Goal: Task Accomplishment & Management: Use online tool/utility

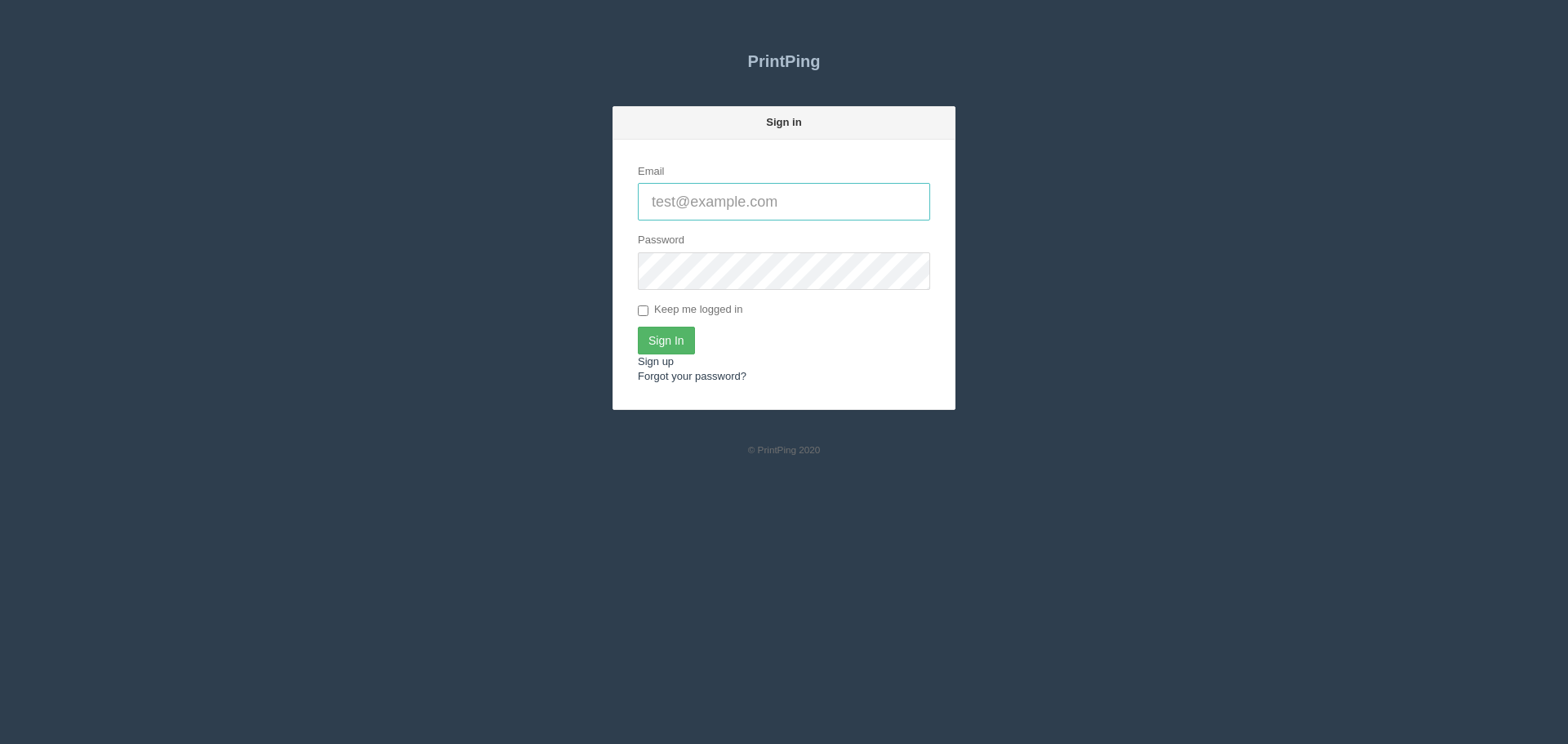
type input "[PERSON_NAME][EMAIL_ADDRESS][DOMAIN_NAME]"
click at [672, 337] on input "Sign In" at bounding box center [666, 340] width 57 height 27
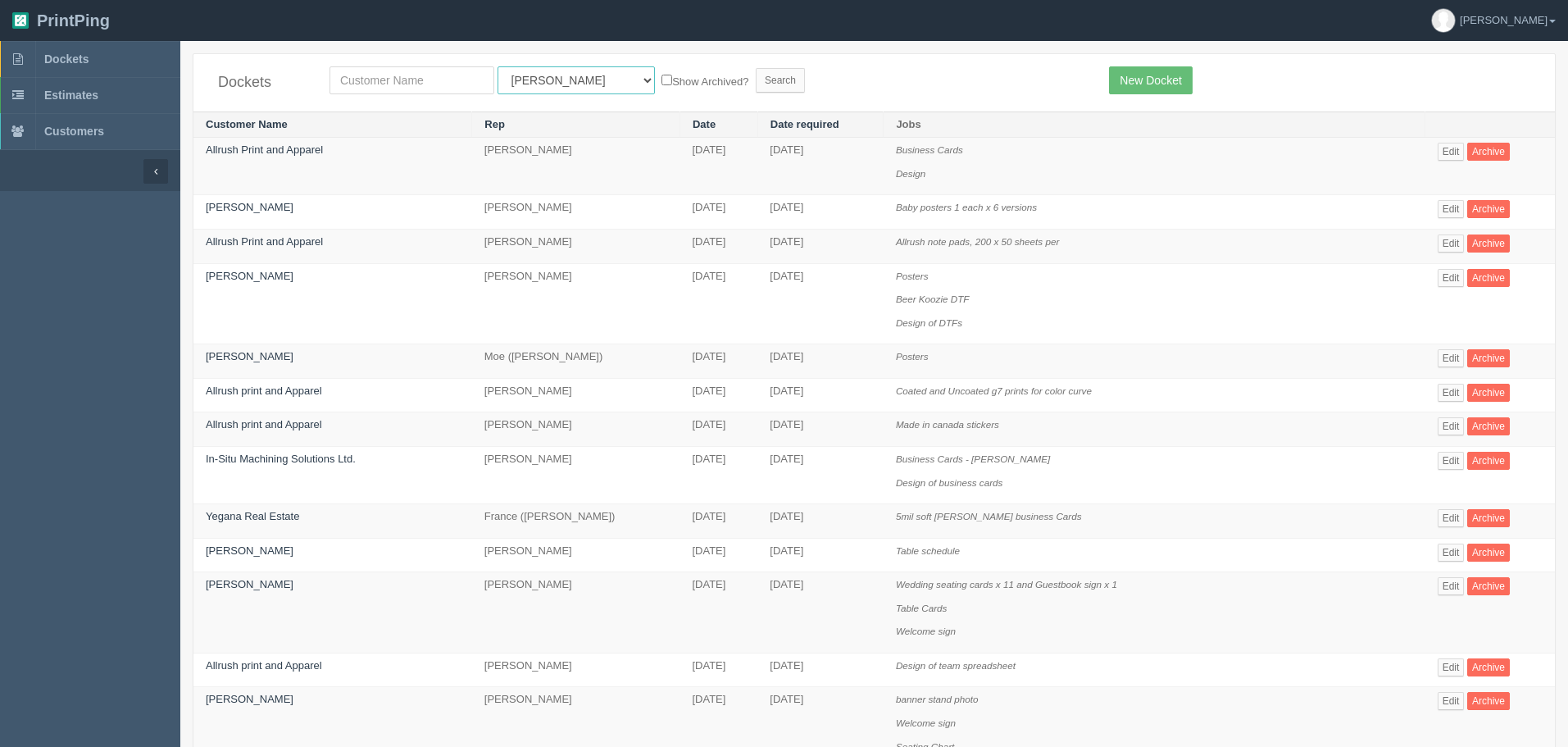
click at [545, 89] on select "All Users Ali Ali Test 1 Aly Amy Ankit Arif Brandon Dan France Greg Jim Mark Ma…" at bounding box center [576, 79] width 157 height 28
select select "11"
click at [498, 66] on select "All Users Ali Ali Test 1 Aly Amy Ankit Arif Brandon Dan France Greg Jim Mark Ma…" at bounding box center [576, 79] width 157 height 28
click at [464, 89] on input "text" at bounding box center [411, 79] width 165 height 28
type input "alberta pure"
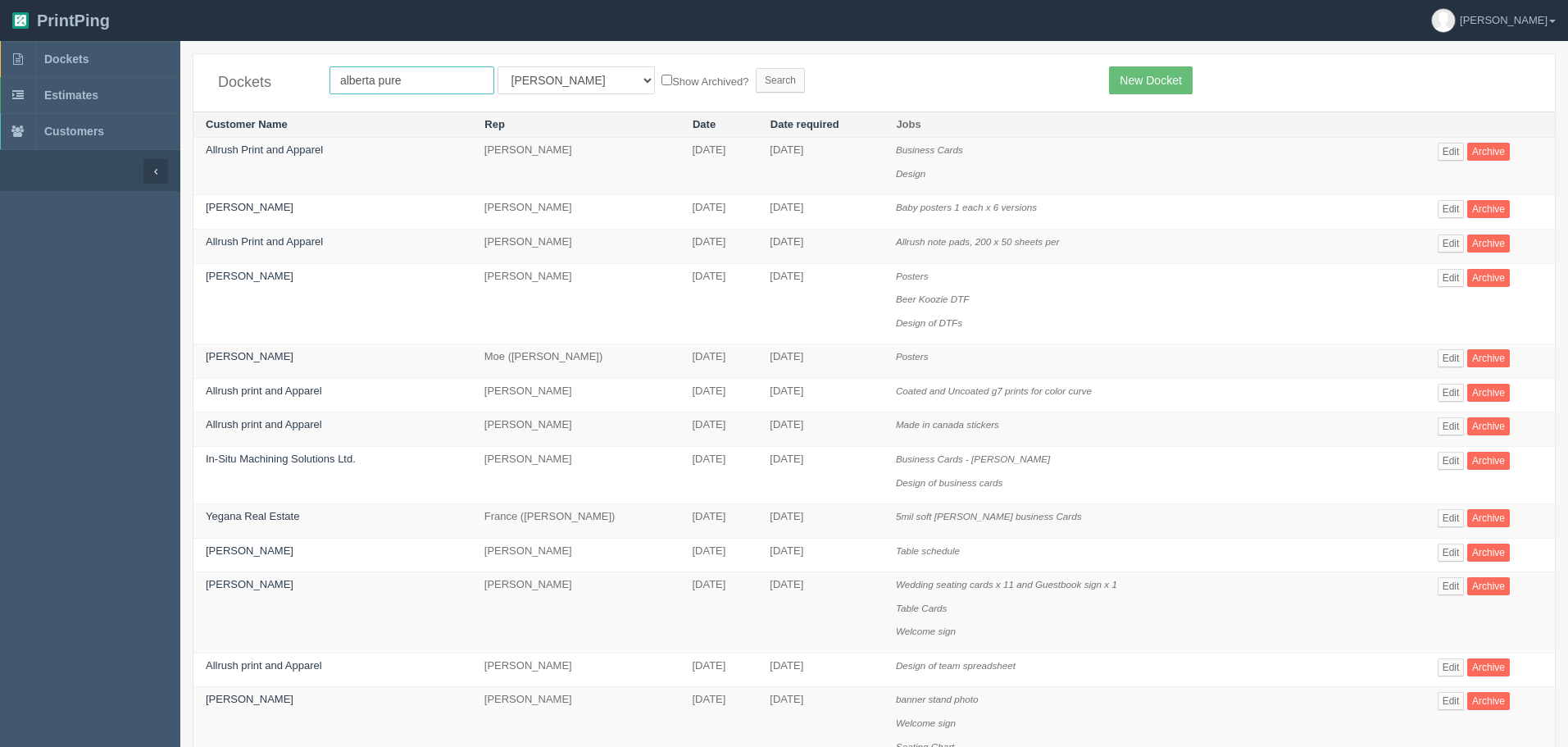
click at [756, 68] on input "Search" at bounding box center [780, 79] width 49 height 24
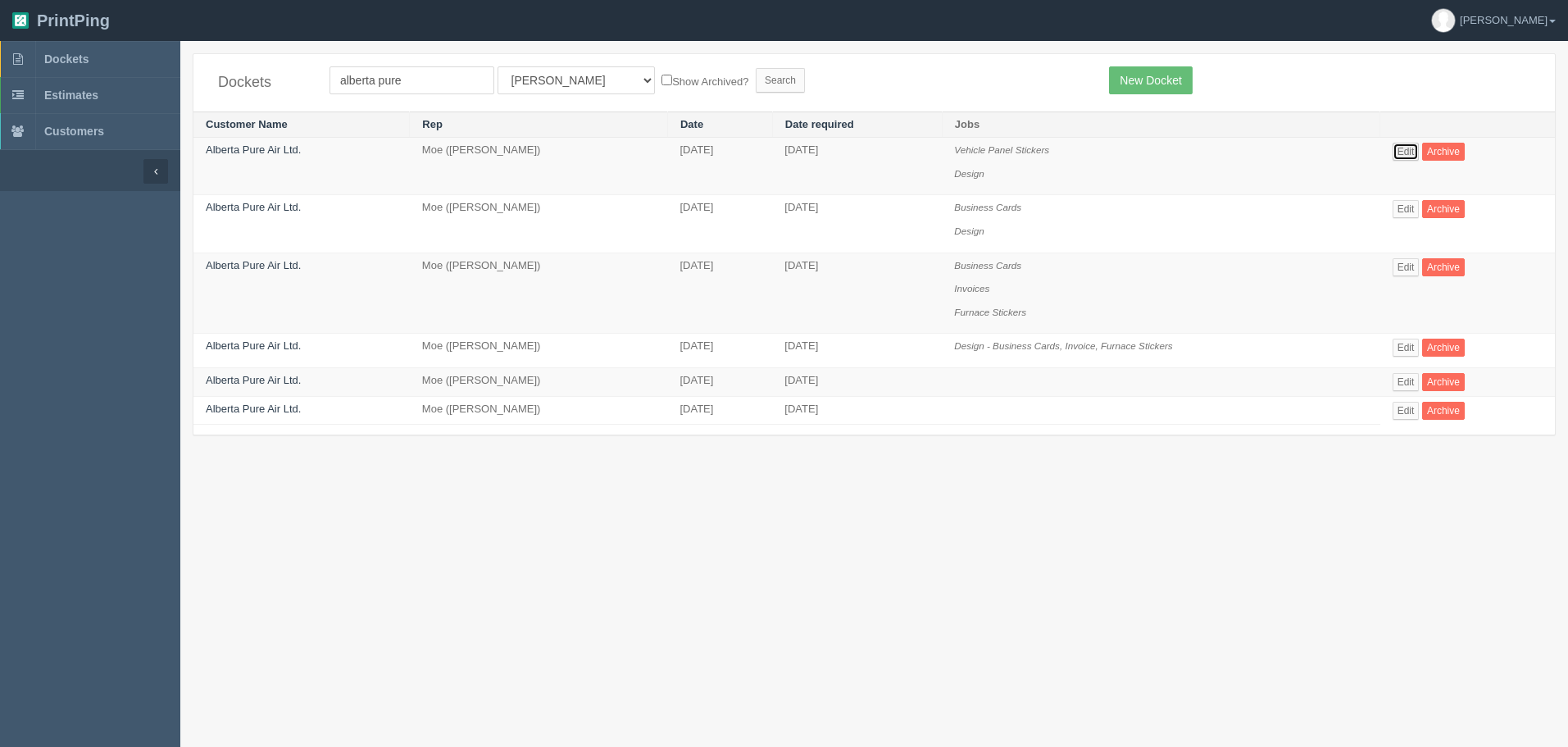
click at [1398, 148] on link "Edit" at bounding box center [1406, 152] width 27 height 18
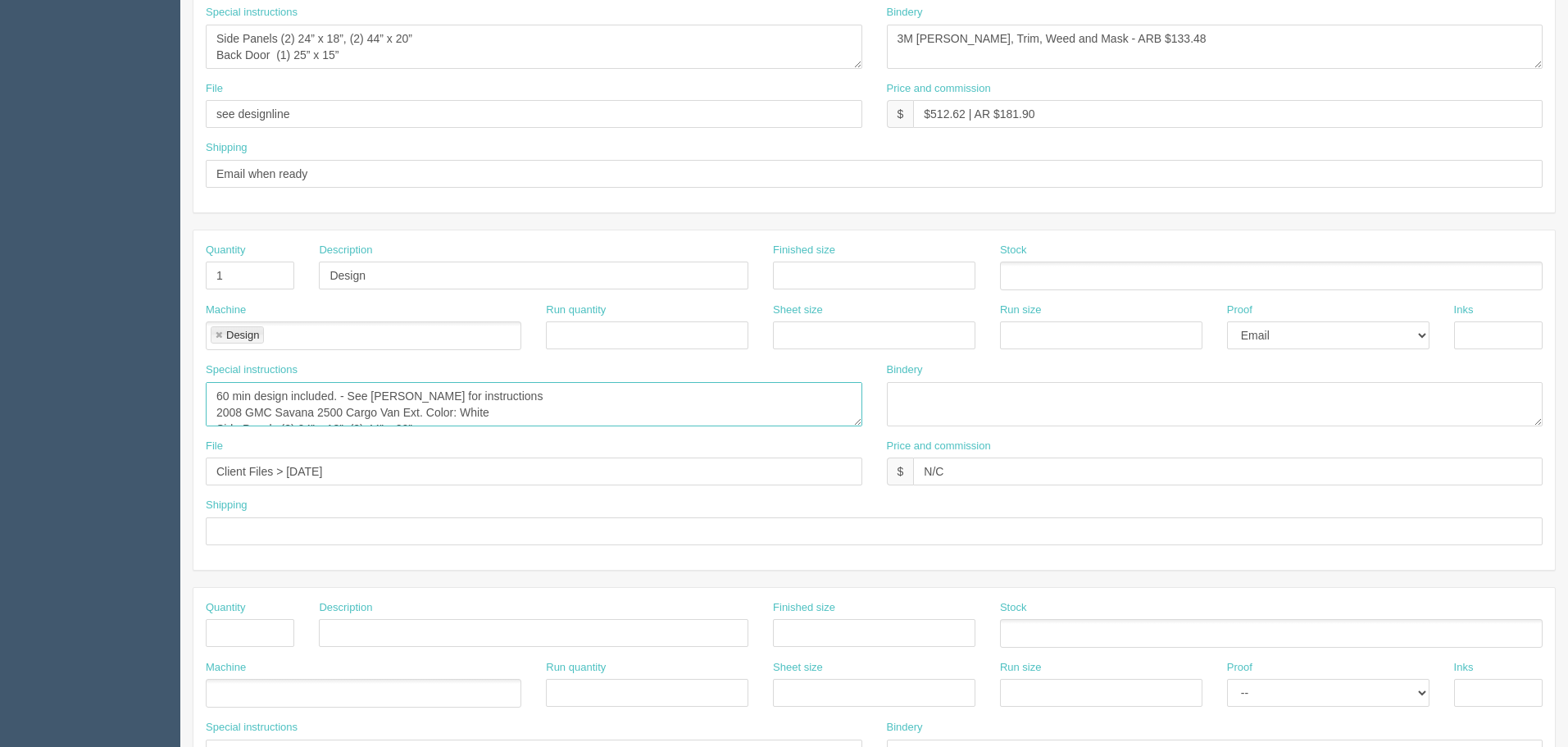
scroll to position [15, 0]
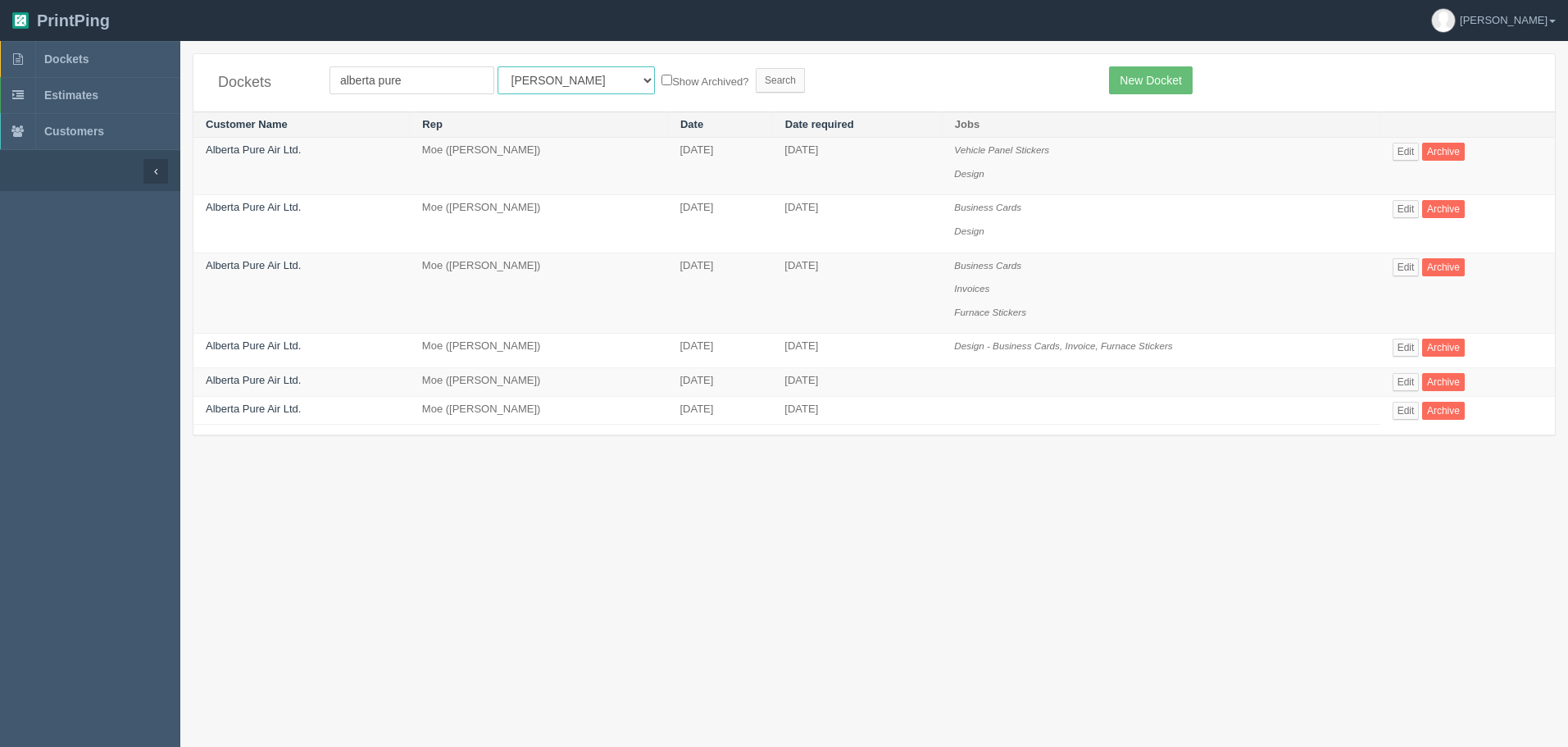
click at [509, 73] on select "All Users [PERSON_NAME] Test 1 [PERSON_NAME] [PERSON_NAME] [PERSON_NAME] France…" at bounding box center [576, 79] width 157 height 28
select select "1"
click at [498, 66] on select "All Users [PERSON_NAME] Test 1 [PERSON_NAME] [PERSON_NAME] [PERSON_NAME] France…" at bounding box center [576, 79] width 157 height 28
click at [756, 82] on input "Search" at bounding box center [780, 79] width 49 height 24
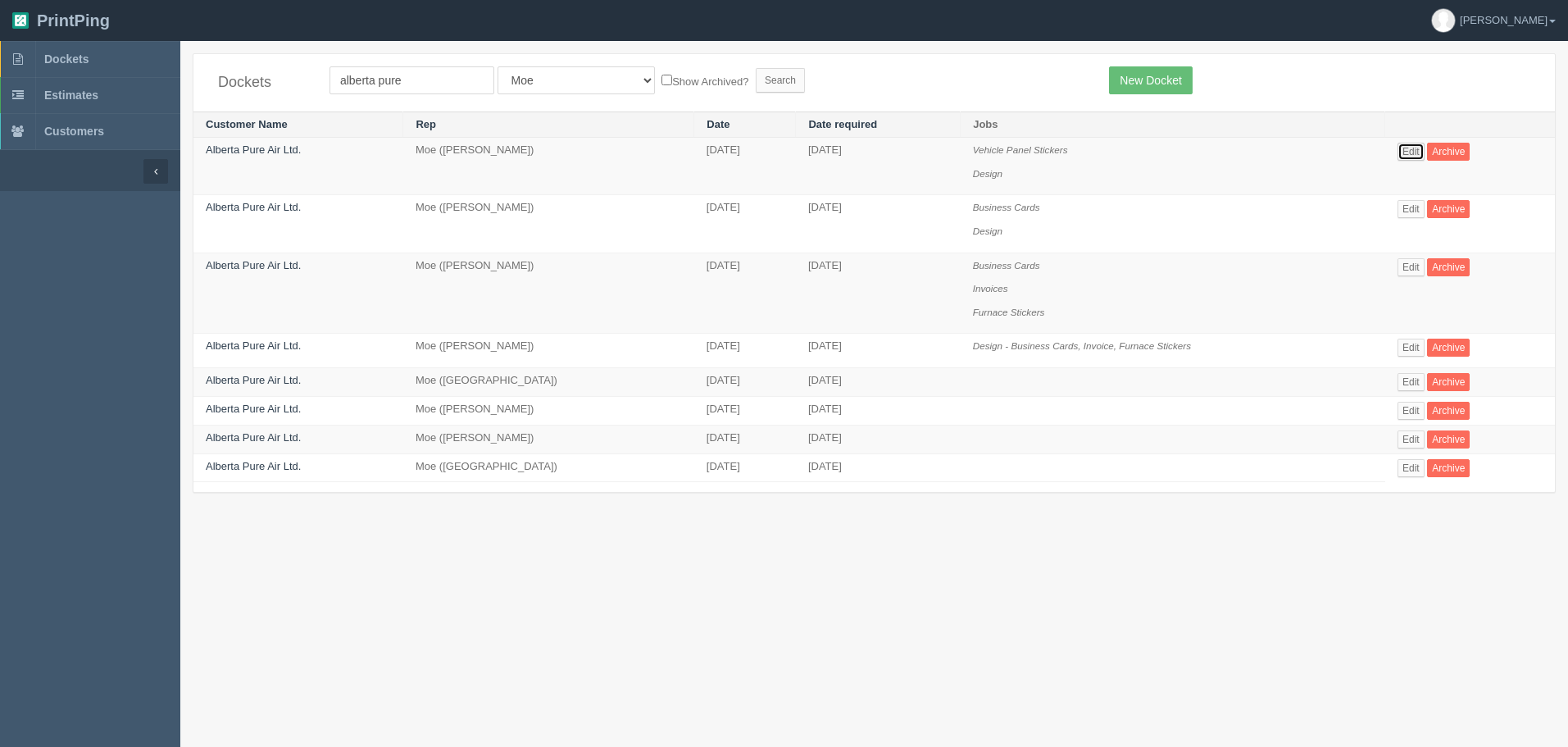
click at [1406, 148] on link "Edit" at bounding box center [1411, 152] width 27 height 18
